Goal: Contribute content: Add original content to the website for others to see

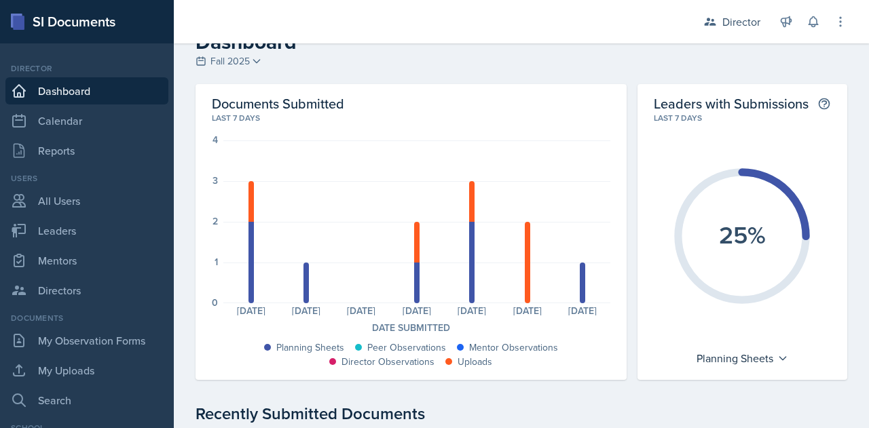
scroll to position [8, 0]
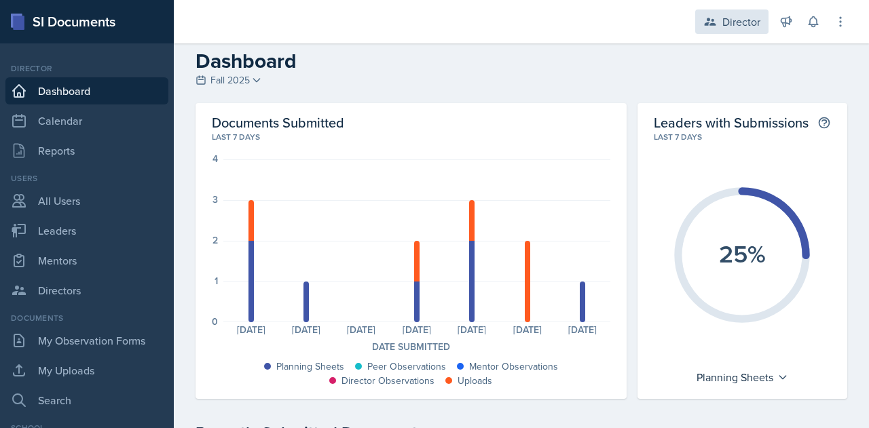
click at [734, 25] on div "Director" at bounding box center [741, 22] width 38 height 16
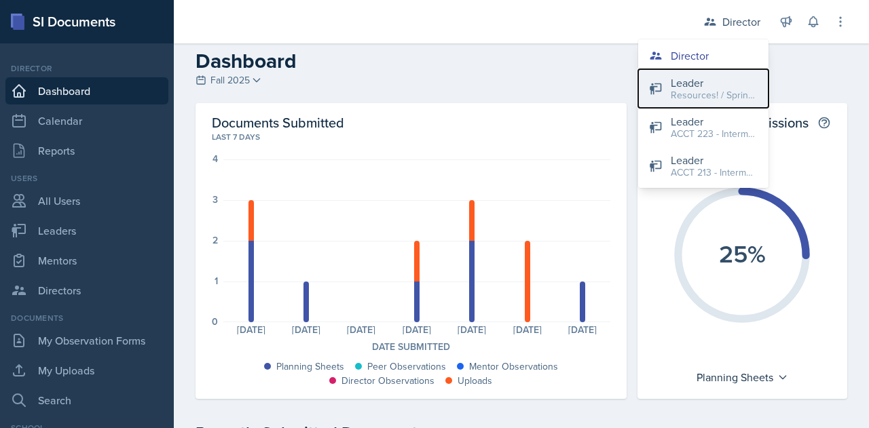
click at [699, 86] on div "Leader" at bounding box center [714, 83] width 87 height 16
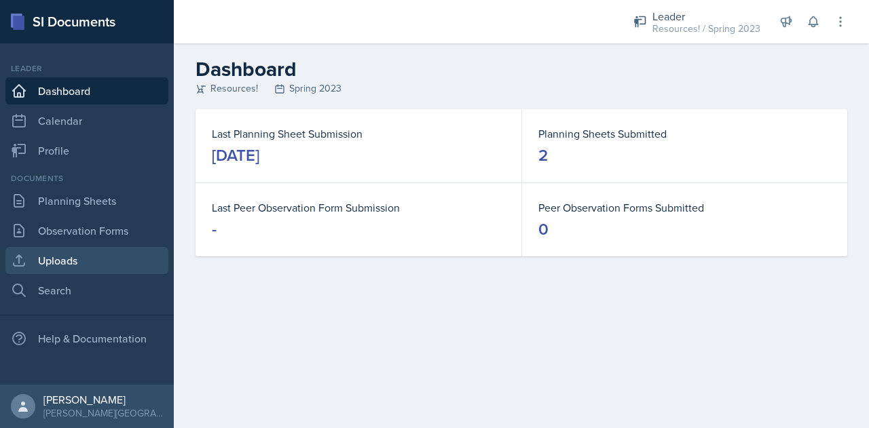
click at [69, 257] on link "Uploads" at bounding box center [86, 260] width 163 height 27
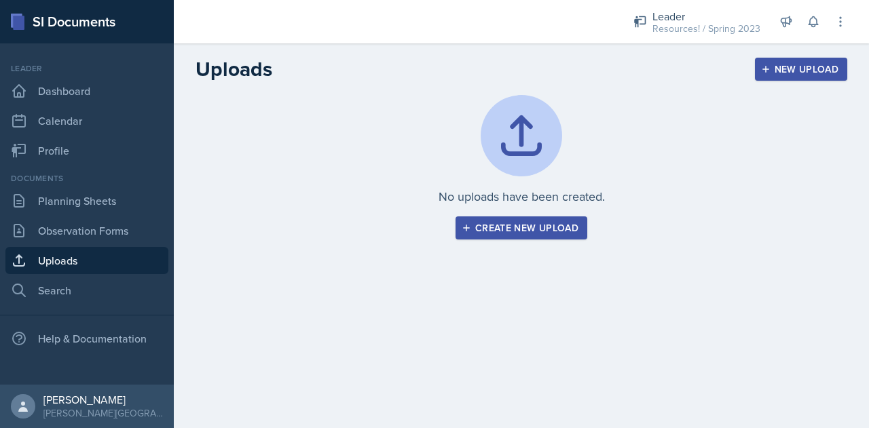
click at [500, 227] on div "Create new upload" at bounding box center [521, 228] width 114 height 11
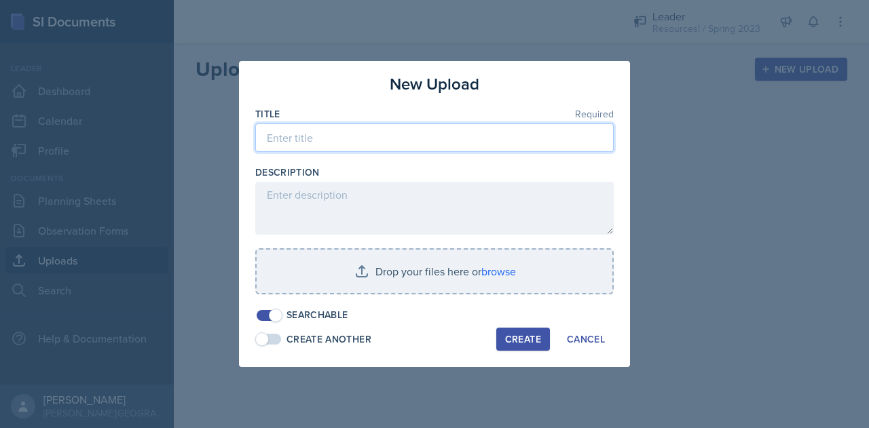
click at [405, 141] on input at bounding box center [434, 138] width 358 height 29
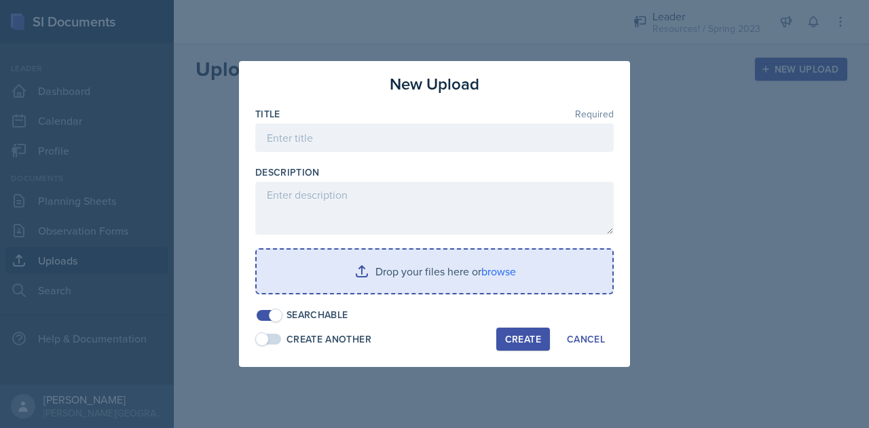
click at [500, 272] on input "file" at bounding box center [435, 271] width 356 height 43
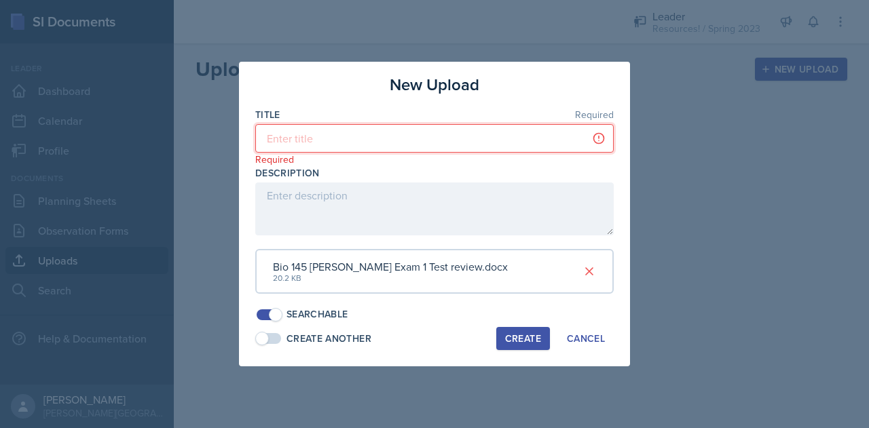
click at [298, 141] on input at bounding box center [434, 138] width 358 height 29
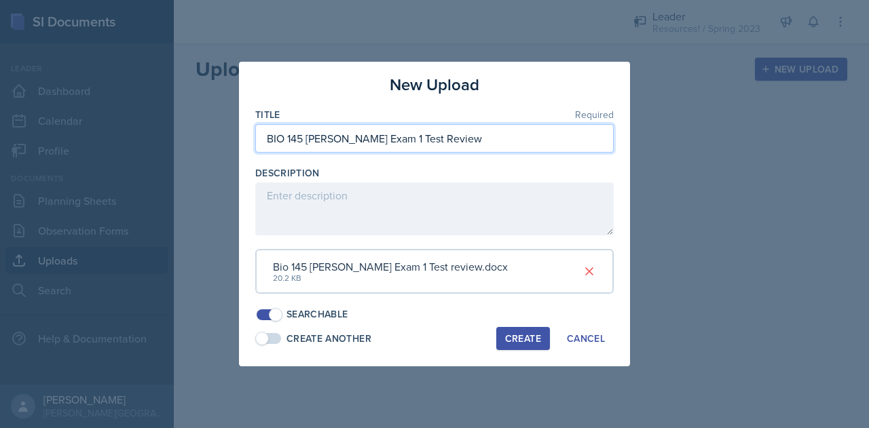
type input "BIO 145 [PERSON_NAME] Exam 1 Test Review"
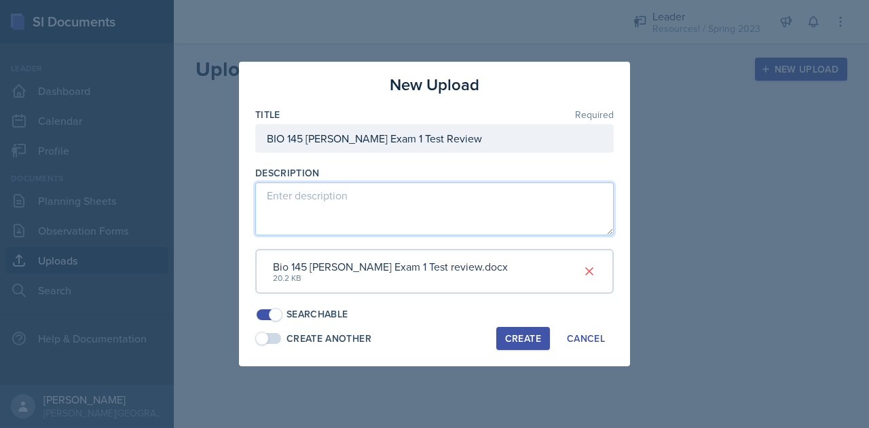
click at [400, 198] on textarea at bounding box center [434, 209] width 358 height 53
click at [340, 199] on textarea "Test Review for Foundations of Biology Exam 1" at bounding box center [434, 209] width 358 height 53
click at [482, 226] on textarea "Test Review for [PERSON_NAME] Foundations of Biology Exam 1" at bounding box center [434, 209] width 358 height 53
type textarea "Test Review for [PERSON_NAME] Foundations of Biology Exam 1"
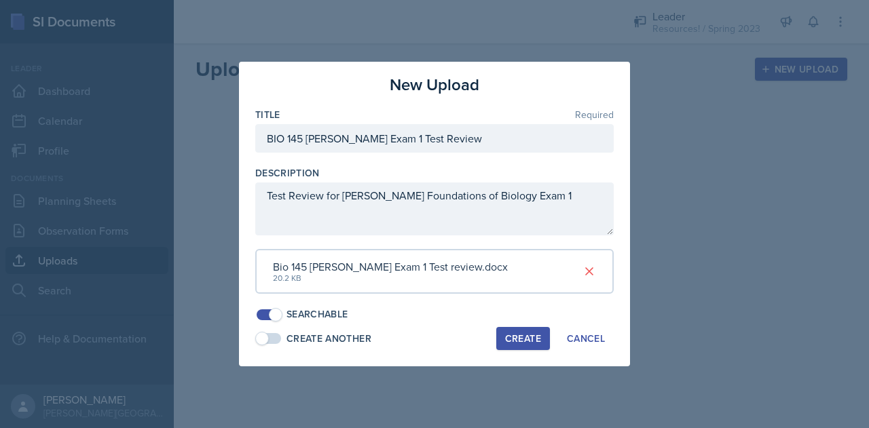
click at [517, 341] on div "Create" at bounding box center [523, 338] width 36 height 11
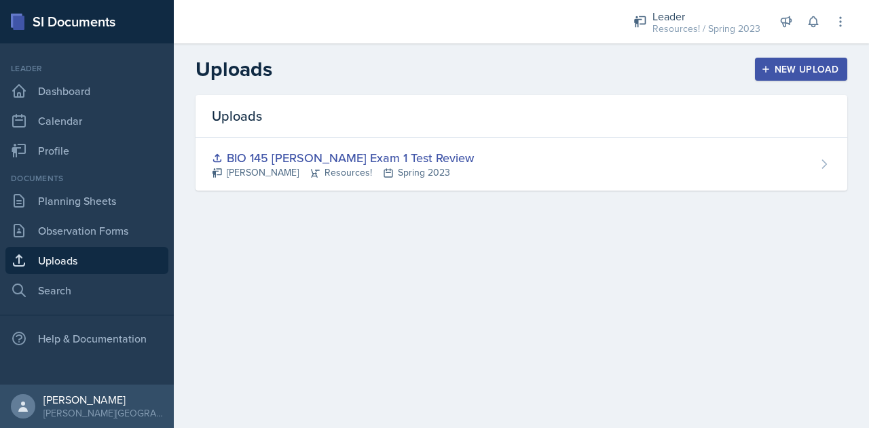
click at [770, 74] on div "New Upload" at bounding box center [801, 69] width 75 height 11
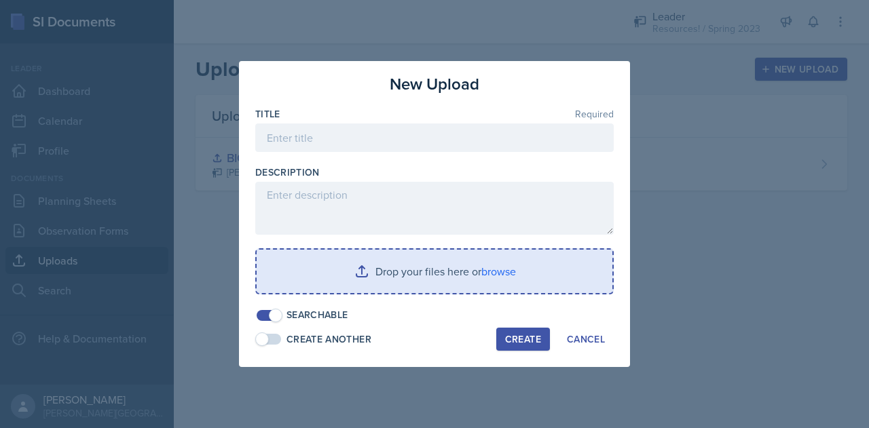
click at [500, 268] on input "file" at bounding box center [435, 271] width 356 height 43
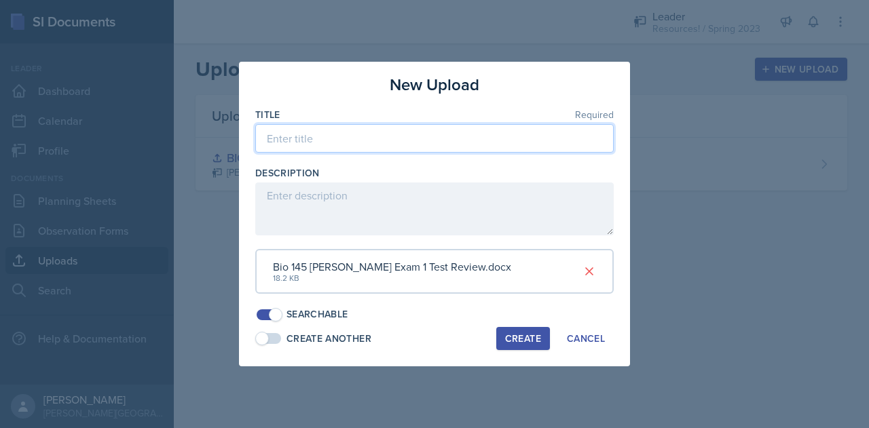
click at [332, 137] on input at bounding box center [434, 138] width 358 height 29
type input "BIO 145 [PERSON_NAME] Exam 1 Test Review"
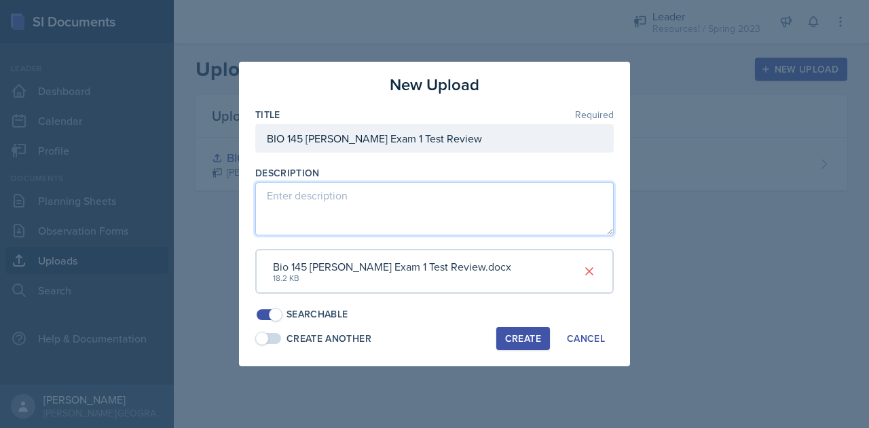
click at [312, 188] on textarea at bounding box center [434, 209] width 358 height 53
type textarea "L"
type textarea "Test Review for [PERSON_NAME] Foundations of Biology Exam 1"
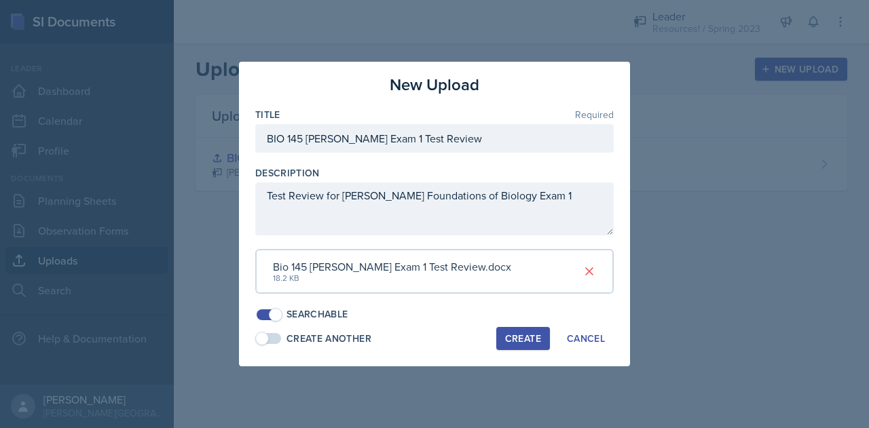
click at [515, 339] on div "Create" at bounding box center [523, 338] width 36 height 11
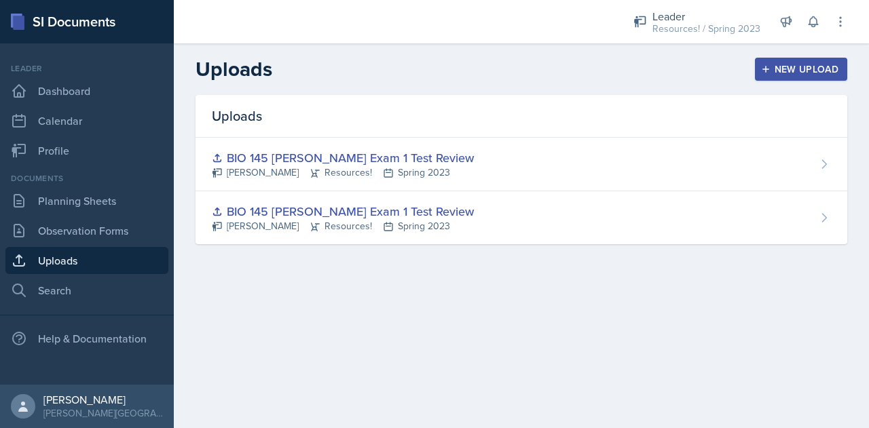
click at [506, 332] on main "Uploads New Upload Uploads BIO 145 [PERSON_NAME] Exam 1 Test Review [PERSON_NAM…" at bounding box center [521, 235] width 695 height 385
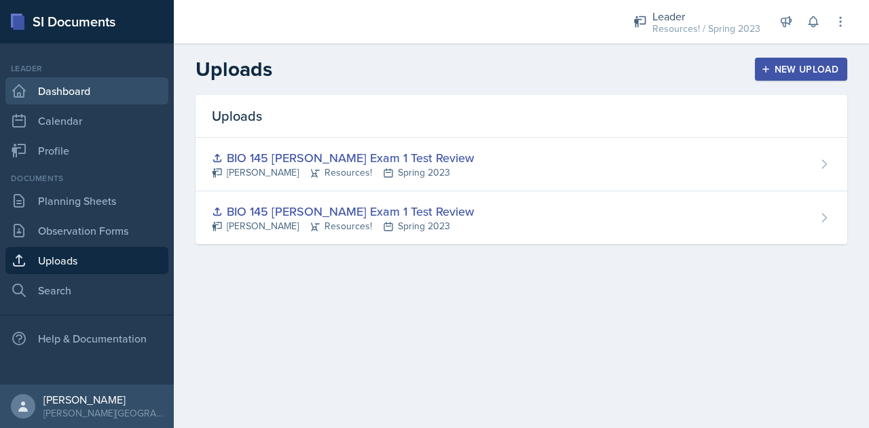
click at [80, 86] on link "Dashboard" at bounding box center [86, 90] width 163 height 27
